Goal: Task Accomplishment & Management: Manage account settings

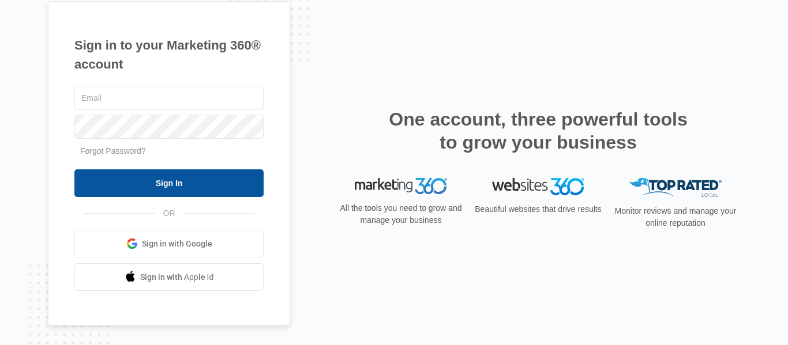
type input "[PERSON_NAME][EMAIL_ADDRESS][DOMAIN_NAME]"
click at [171, 187] on input "Sign In" at bounding box center [168, 184] width 189 height 28
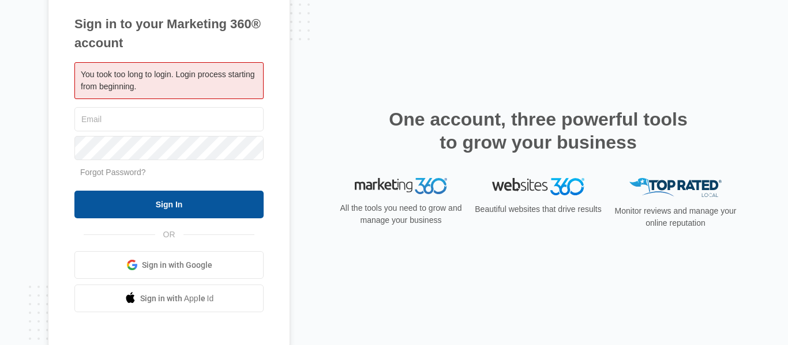
type input "[PERSON_NAME][EMAIL_ADDRESS][DOMAIN_NAME]"
click at [167, 204] on input "Sign In" at bounding box center [168, 205] width 189 height 28
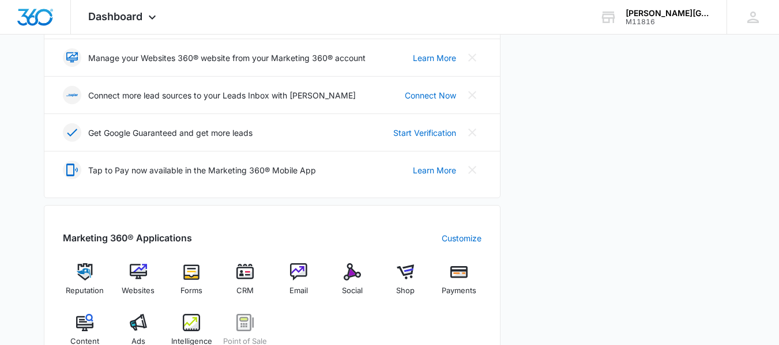
scroll to position [346, 0]
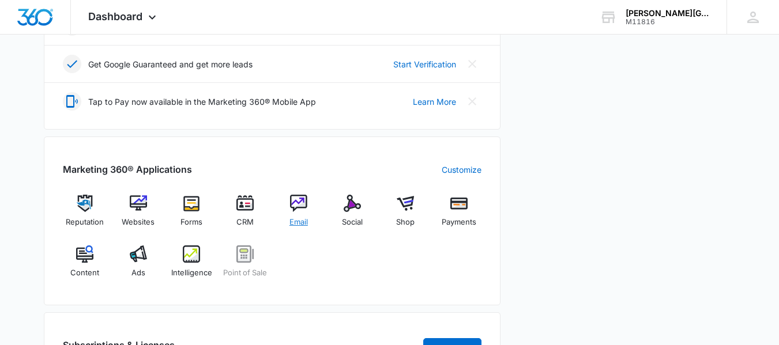
click at [303, 203] on img at bounding box center [298, 203] width 17 height 17
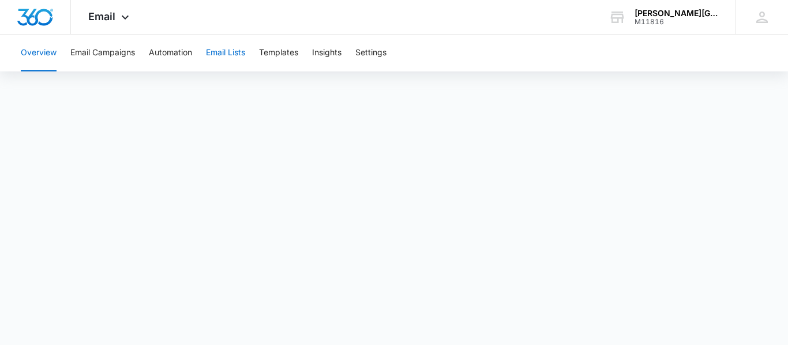
click at [242, 52] on button "Email Lists" at bounding box center [225, 53] width 39 height 37
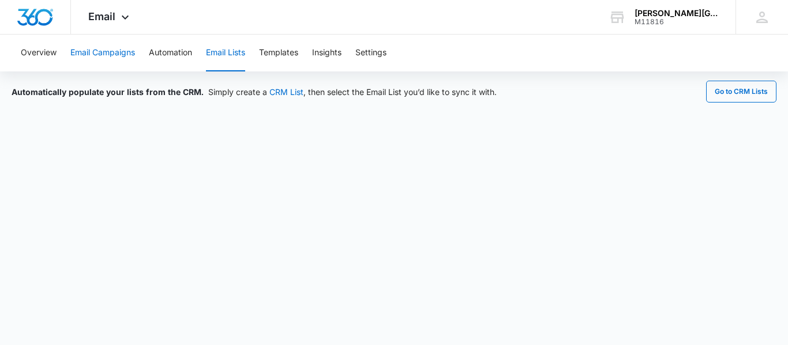
click at [105, 52] on button "Email Campaigns" at bounding box center [102, 53] width 65 height 37
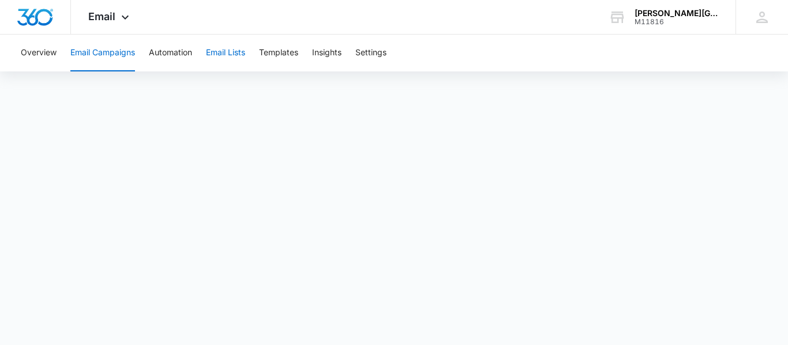
click at [242, 52] on button "Email Lists" at bounding box center [225, 53] width 39 height 37
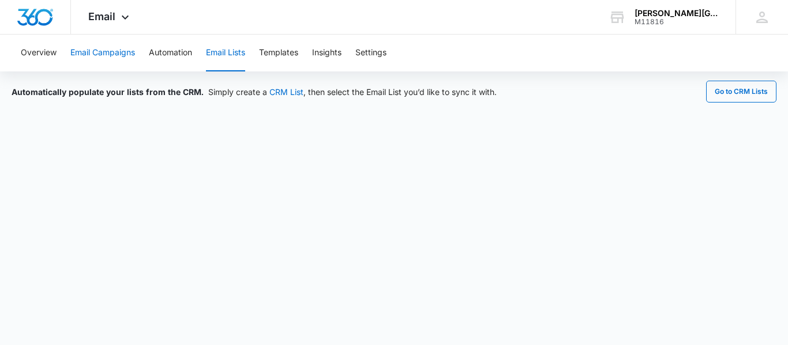
click at [121, 56] on button "Email Campaigns" at bounding box center [102, 53] width 65 height 37
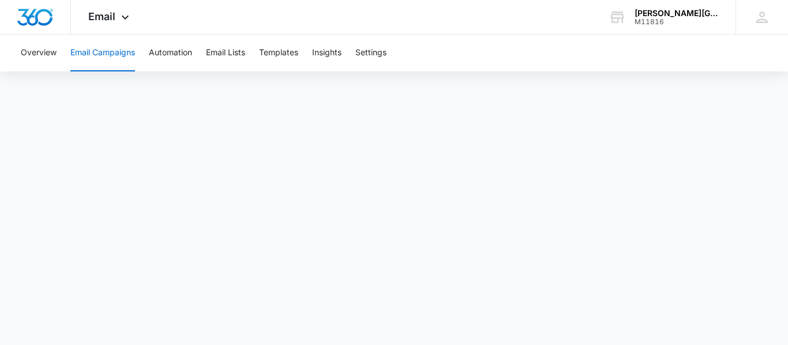
click at [115, 56] on button "Email Campaigns" at bounding box center [102, 53] width 65 height 37
click at [125, 54] on button "Email Campaigns" at bounding box center [102, 53] width 65 height 37
